Goal: Transaction & Acquisition: Subscribe to service/newsletter

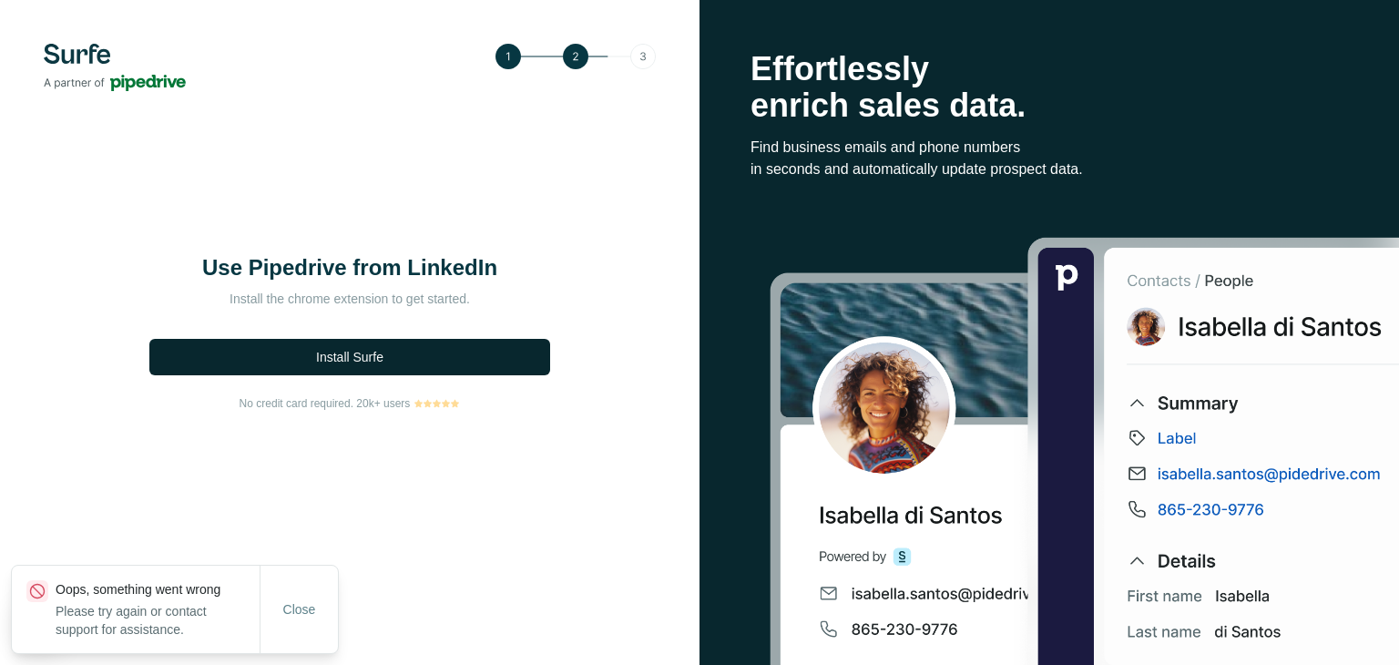
click at [409, 356] on button "Install Surfe" at bounding box center [349, 357] width 401 height 36
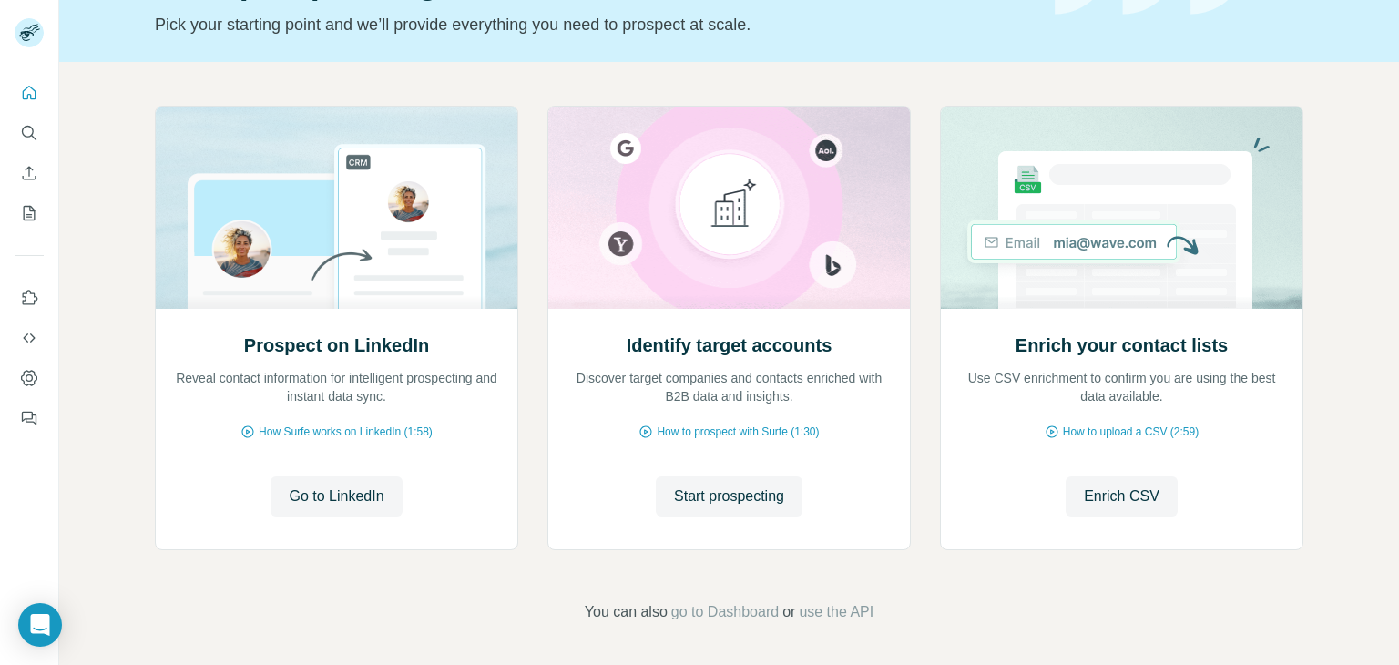
scroll to position [122, 0]
click at [762, 496] on span "Start prospecting" at bounding box center [729, 495] width 110 height 22
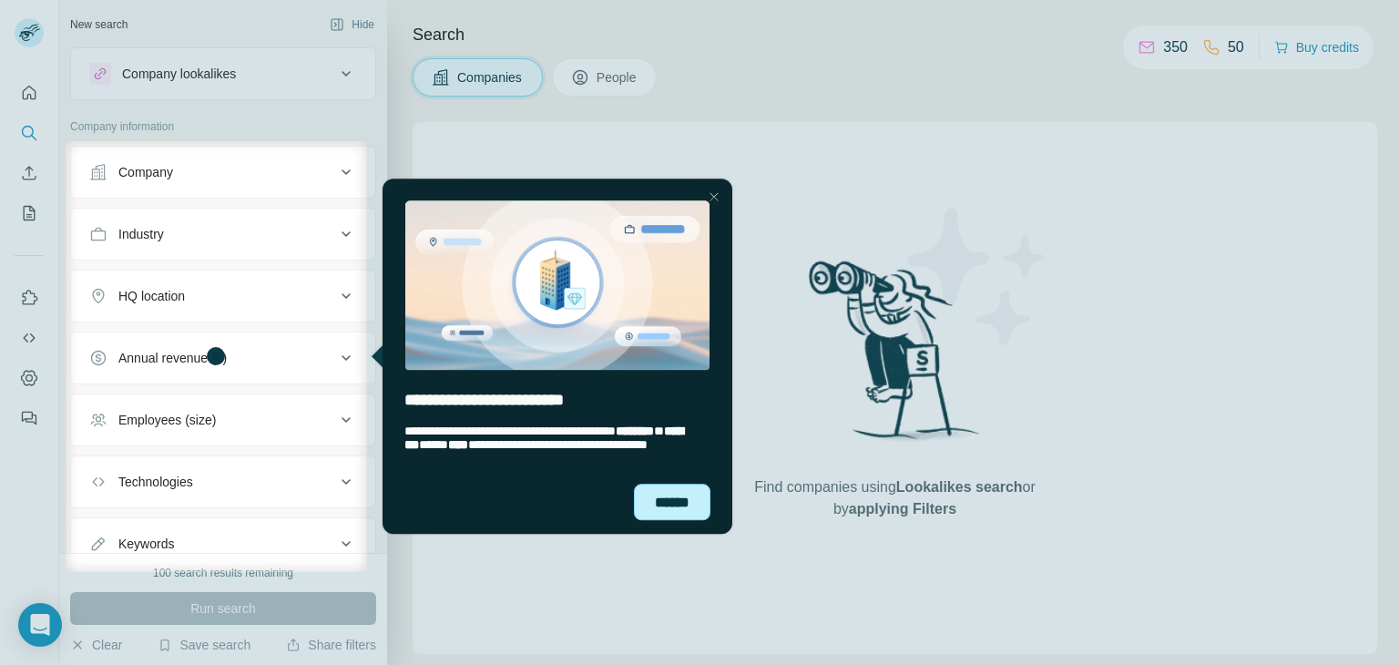
click at [690, 507] on div "******" at bounding box center [671, 502] width 77 height 37
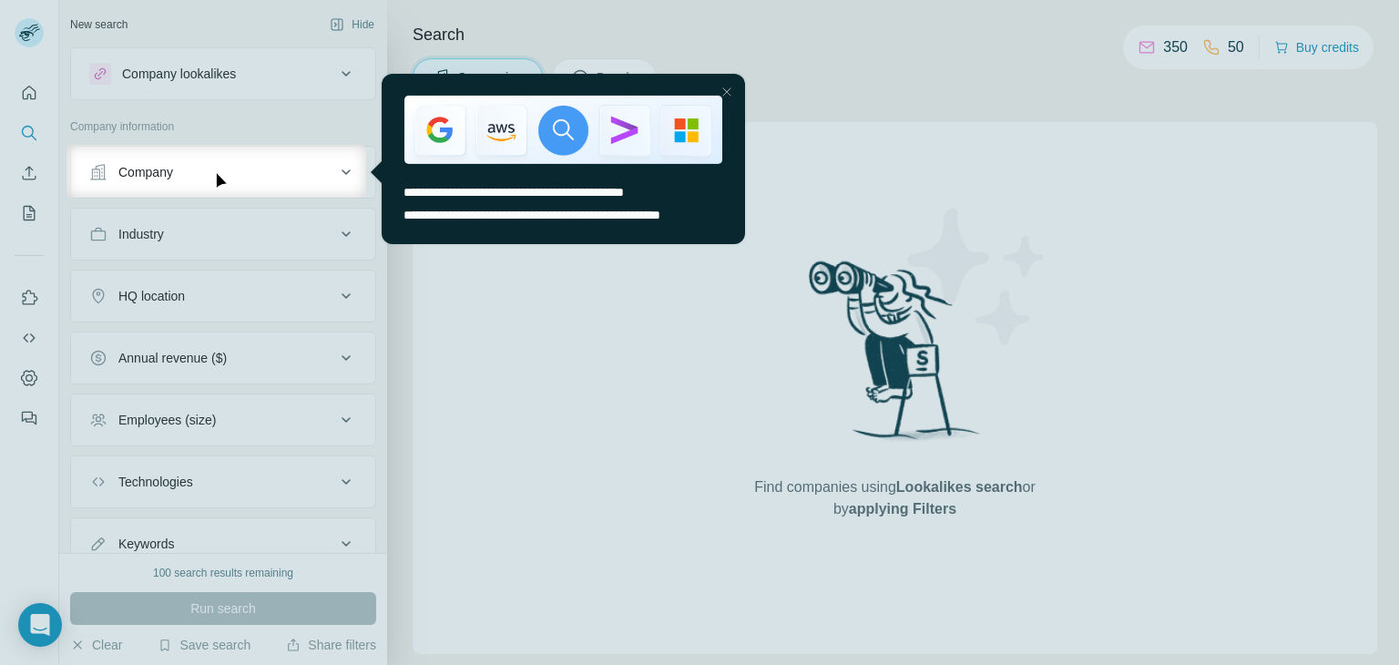
click at [515, 300] on div at bounding box center [699, 431] width 1399 height 467
click at [270, 141] on div at bounding box center [699, 72] width 1399 height 145
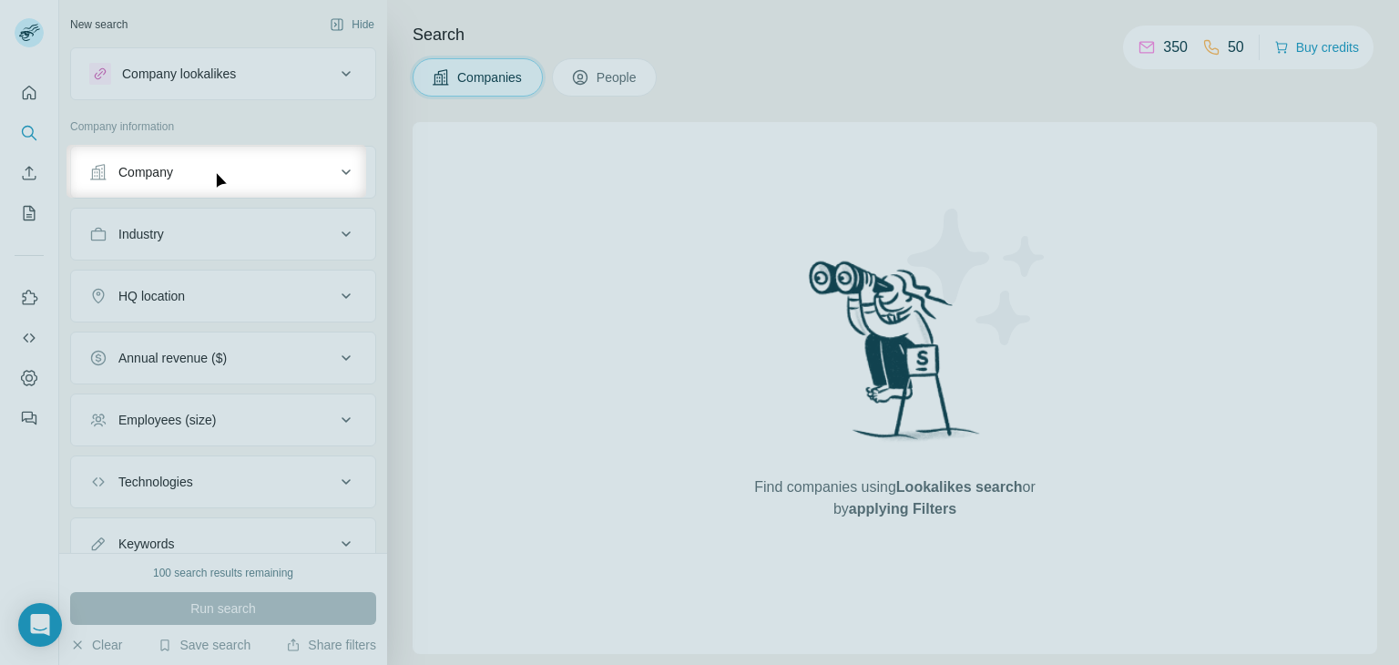
click at [282, 183] on button "Company" at bounding box center [223, 172] width 304 height 44
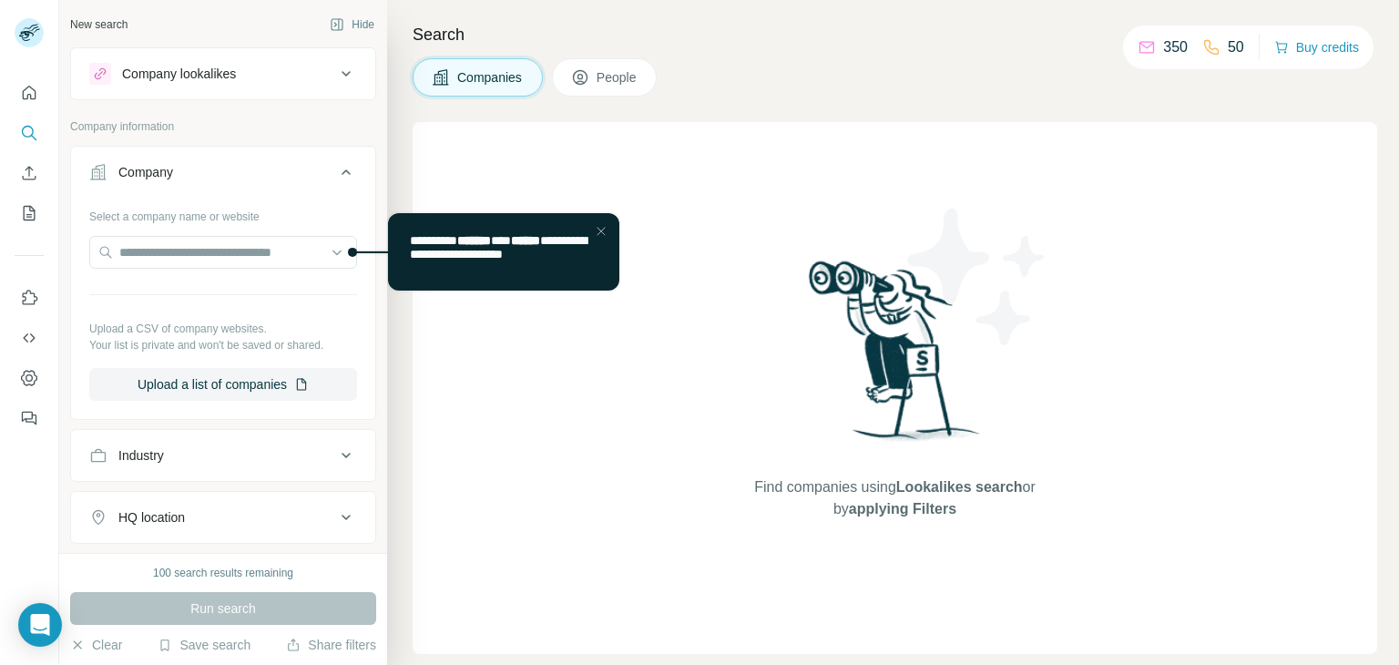
click at [260, 169] on div "Company" at bounding box center [212, 172] width 246 height 18
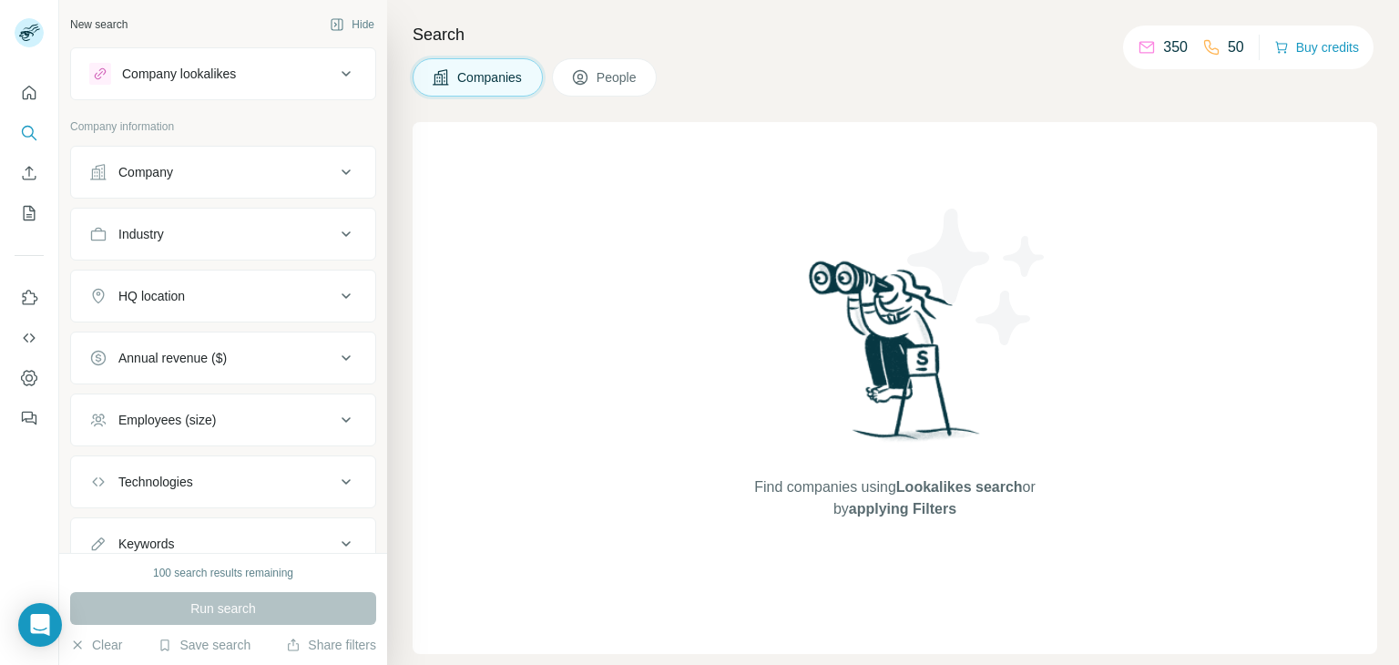
click at [245, 176] on div "Company" at bounding box center [212, 172] width 246 height 18
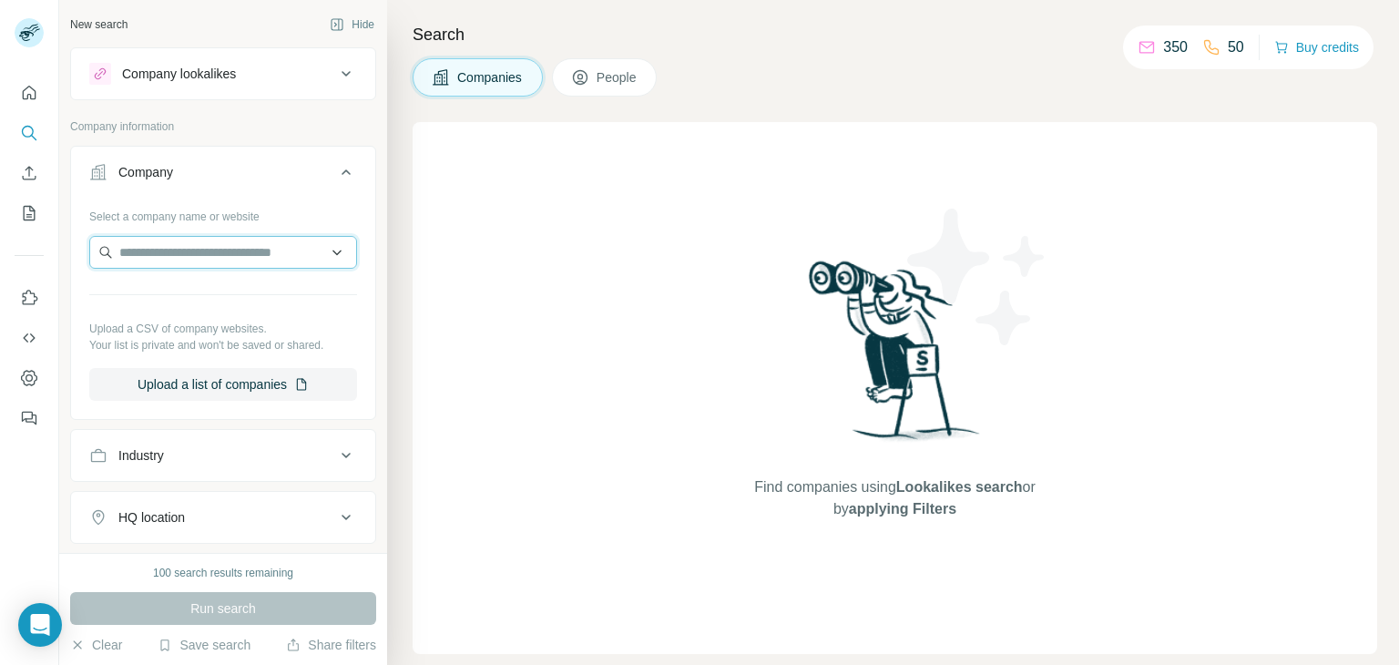
click at [272, 243] on input "text" at bounding box center [223, 252] width 268 height 33
click at [272, 165] on div "Company" at bounding box center [212, 172] width 246 height 18
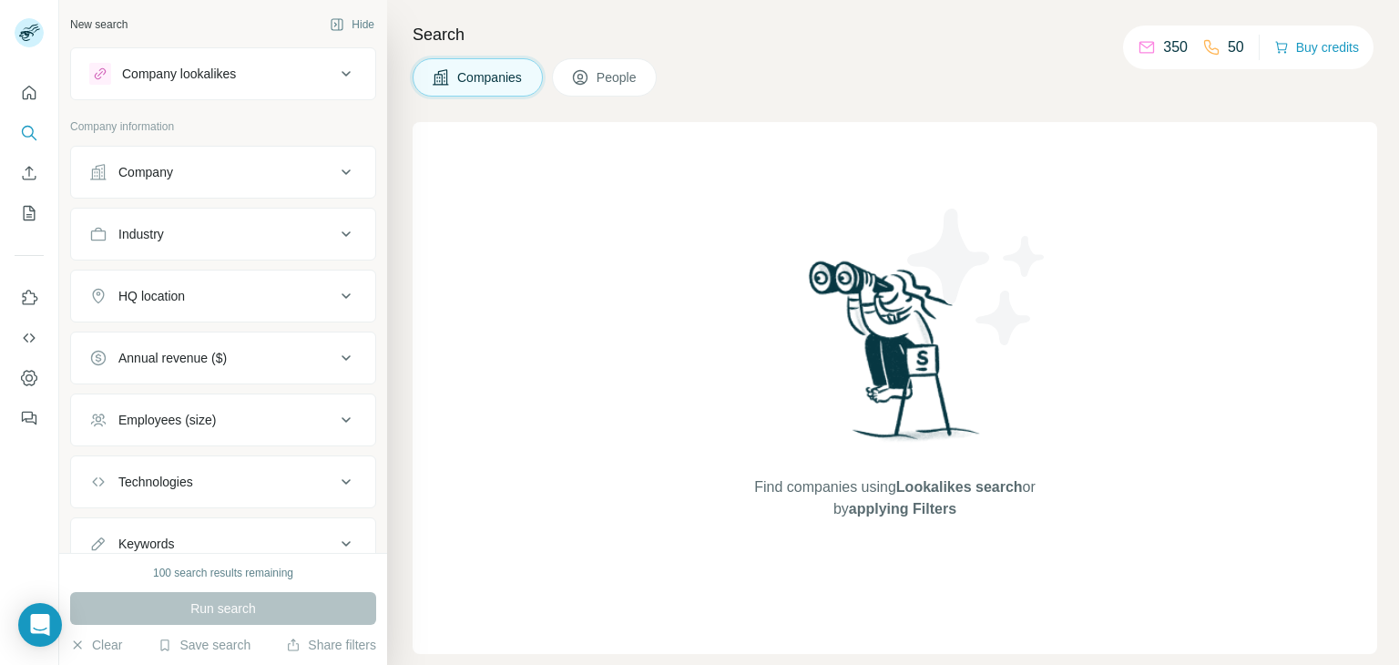
click at [273, 168] on div "Company" at bounding box center [212, 172] width 246 height 18
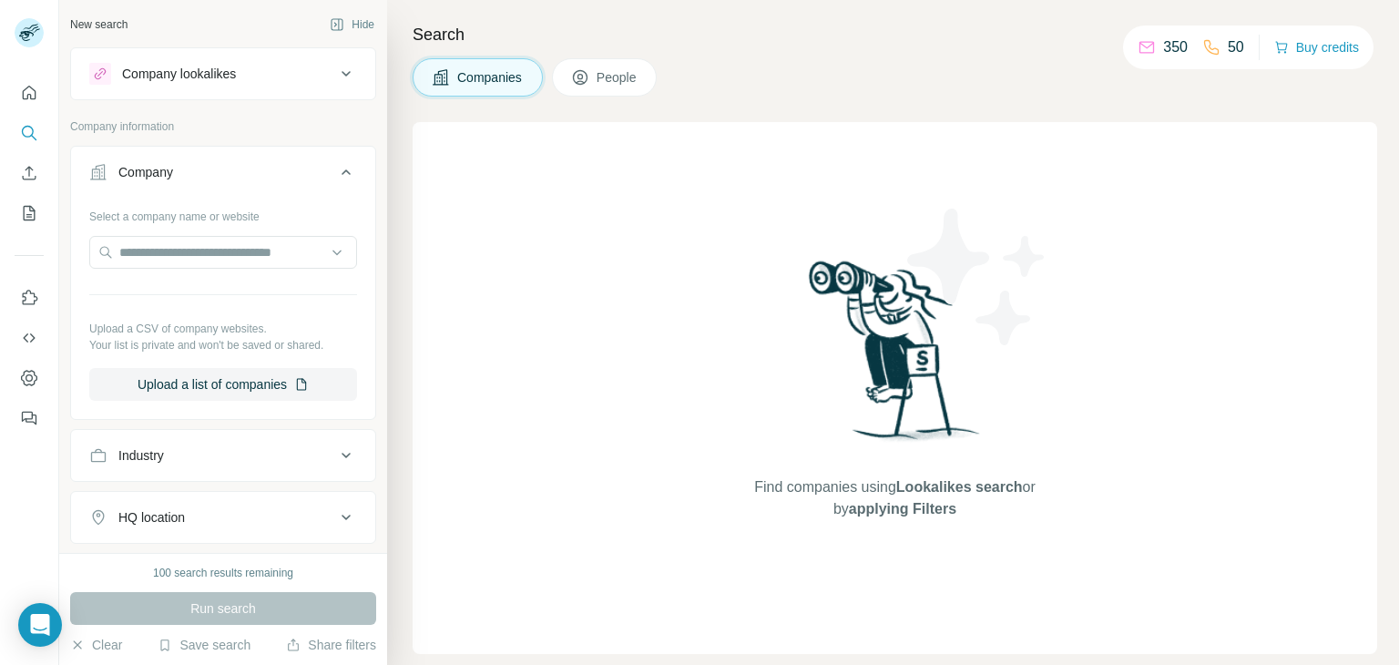
click at [273, 168] on div "Company" at bounding box center [212, 172] width 246 height 18
